Goal: Transaction & Acquisition: Purchase product/service

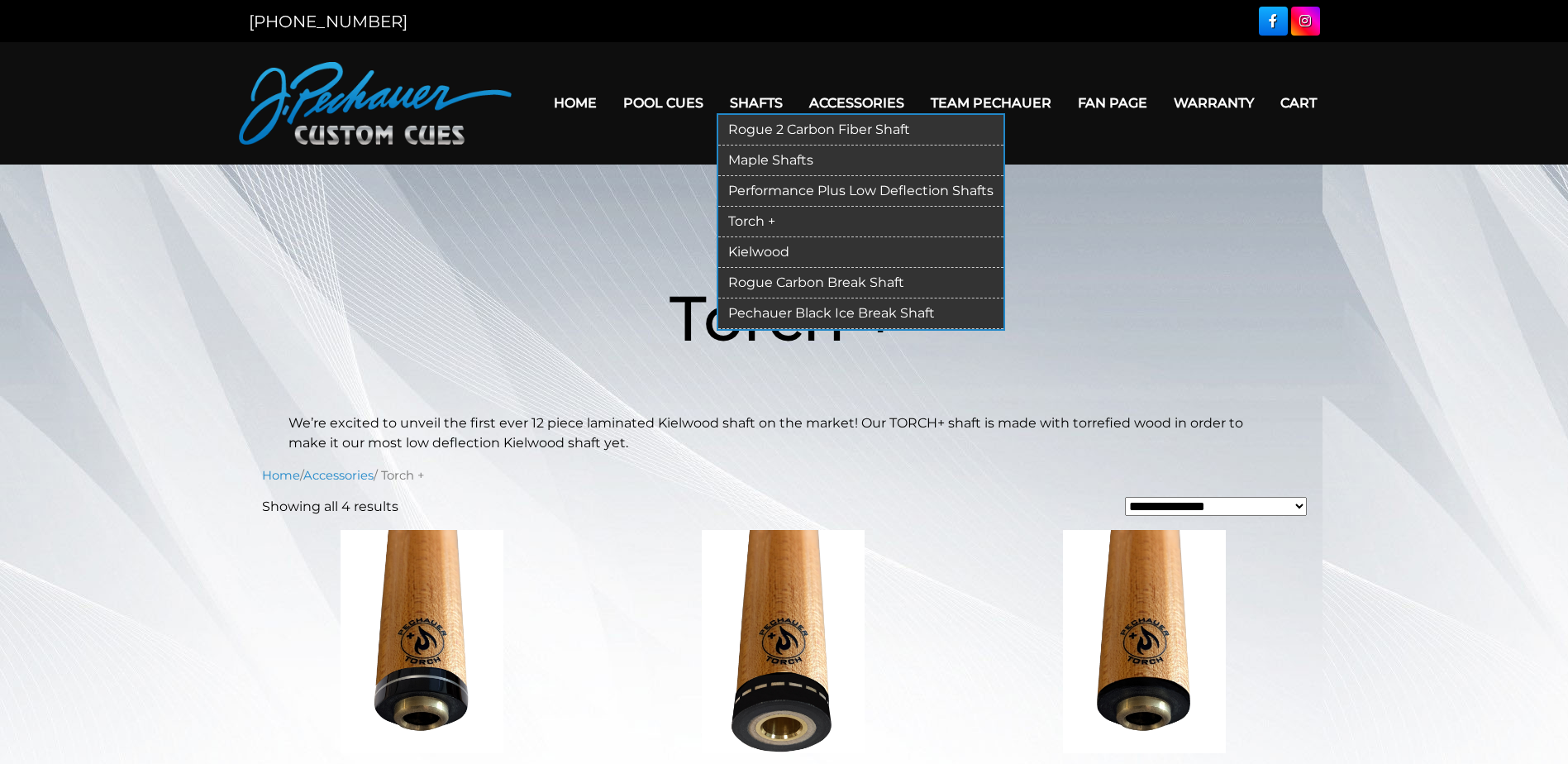
click at [824, 310] on link "Pechauer Black Ice Break Shaft" at bounding box center [860, 313] width 285 height 30
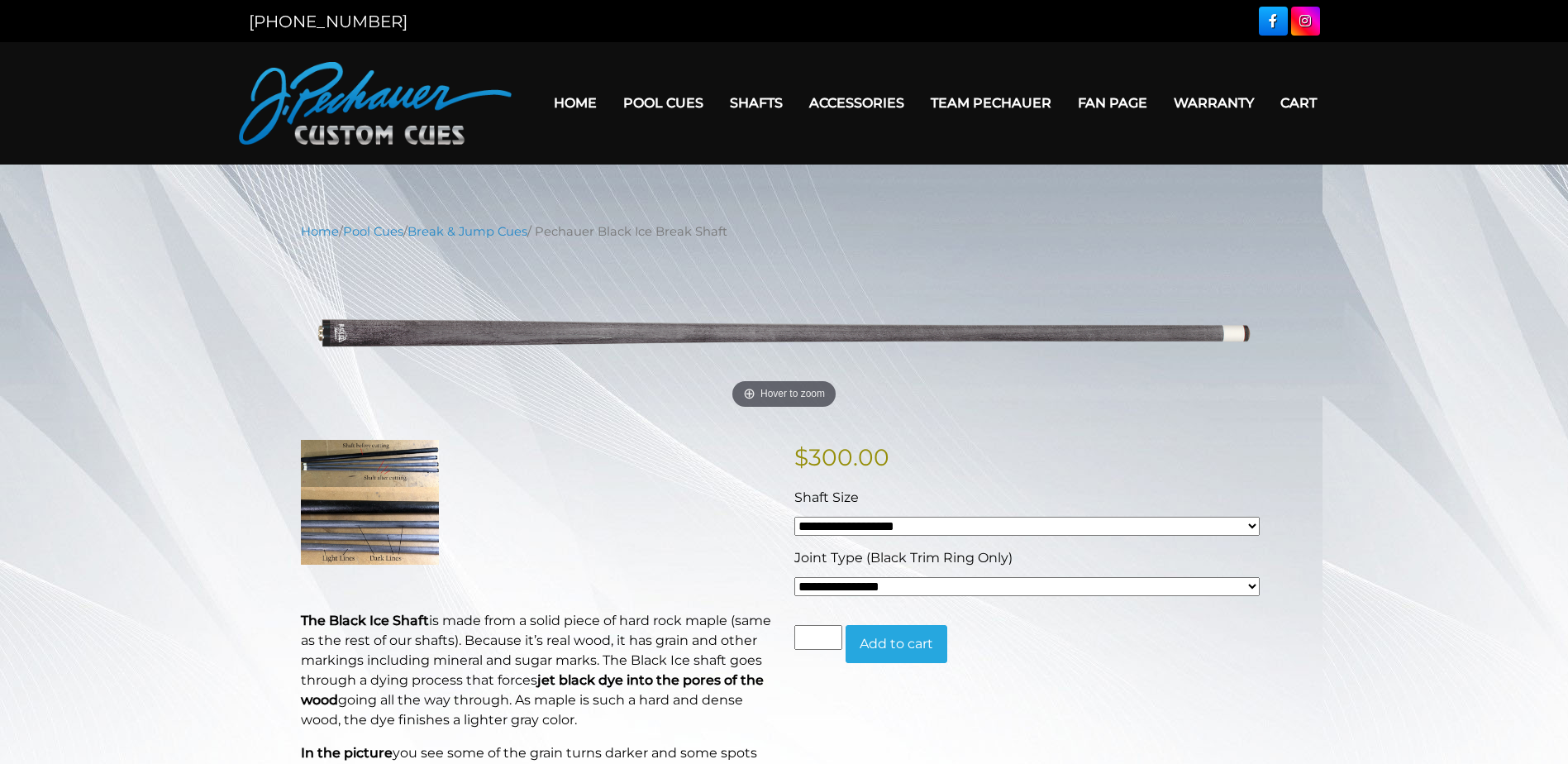
click at [1258, 519] on select "**********" at bounding box center [1027, 526] width 466 height 19
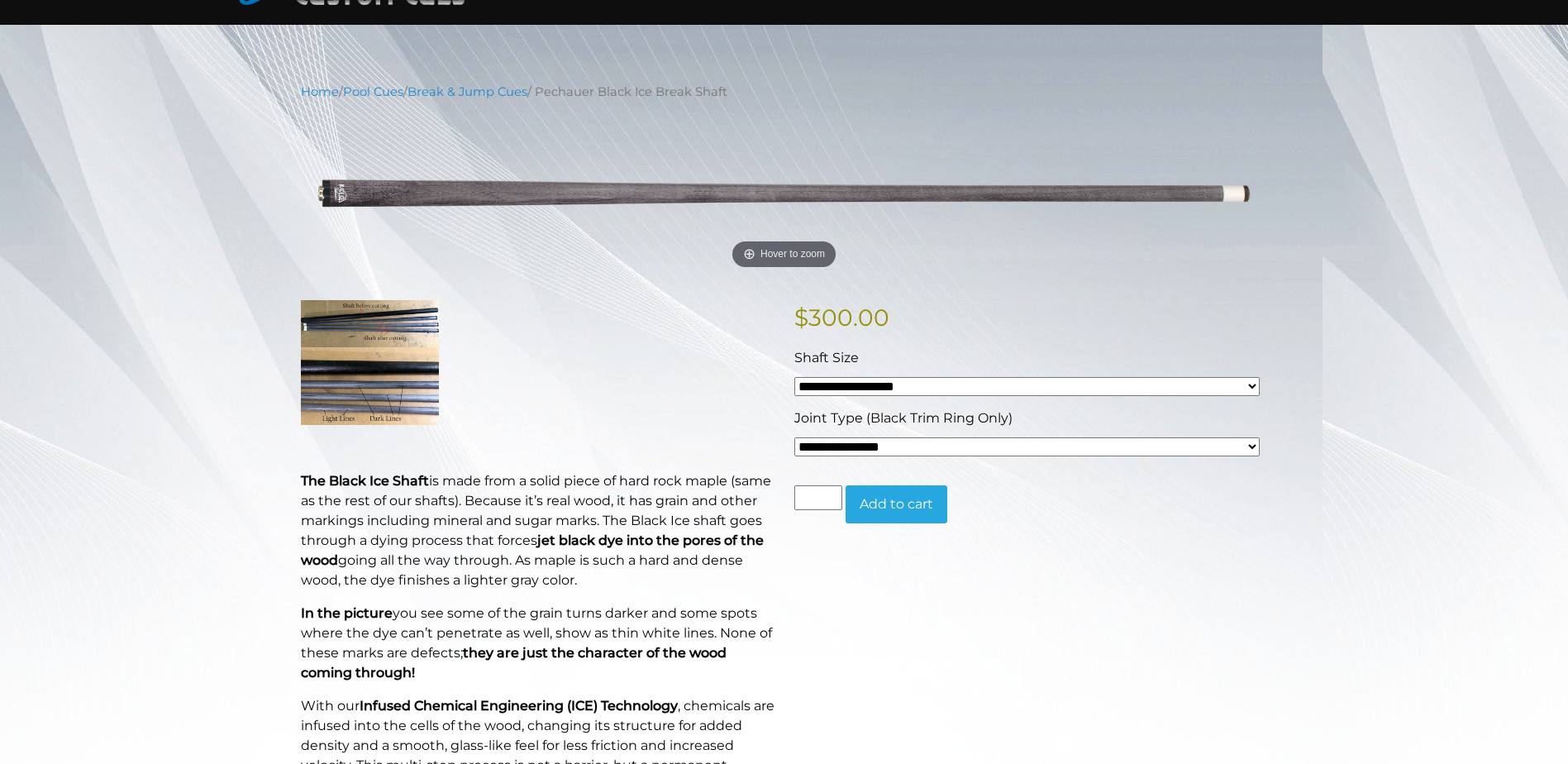
scroll to position [166, 0]
